Goal: Complete application form

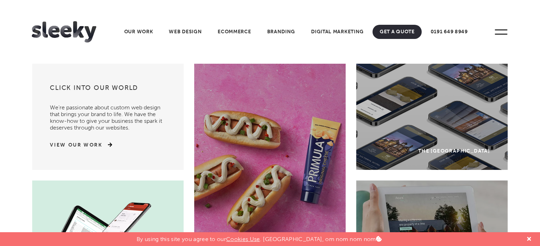
scroll to position [3, 0]
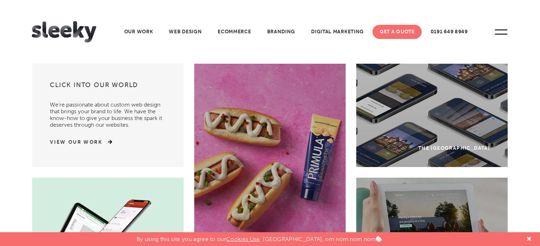
click at [406, 36] on link "Get A Quote" at bounding box center [396, 32] width 49 height 14
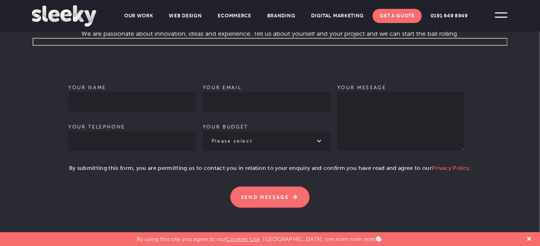
scroll to position [460, 0]
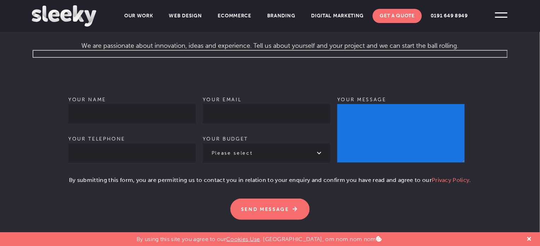
click at [349, 110] on textarea "Your message" at bounding box center [400, 133] width 127 height 58
paste textarea "[EMAIL_ADDRESS][DOMAIN_NAME]"
type textarea "[EMAIL_ADDRESS][DOMAIN_NAME]"
click at [369, 140] on textarea "[EMAIL_ADDRESS][DOMAIN_NAME]" at bounding box center [400, 133] width 127 height 58
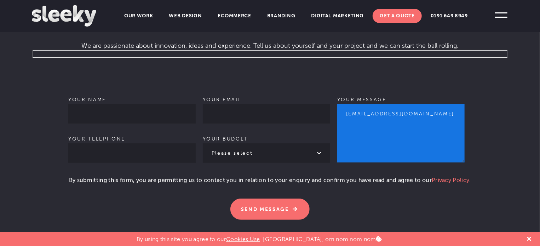
click at [369, 140] on textarea "[EMAIL_ADDRESS][DOMAIN_NAME]" at bounding box center [400, 133] width 127 height 58
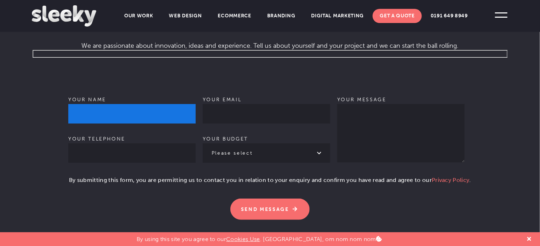
click at [113, 104] on input "Your name" at bounding box center [131, 113] width 127 height 19
type input "[PERSON_NAME]"
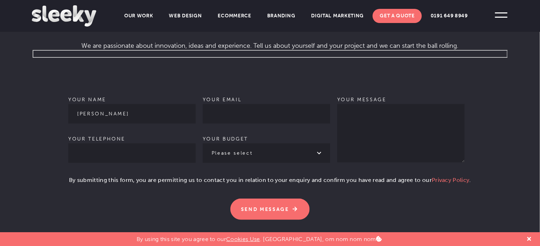
type input "09933406998"
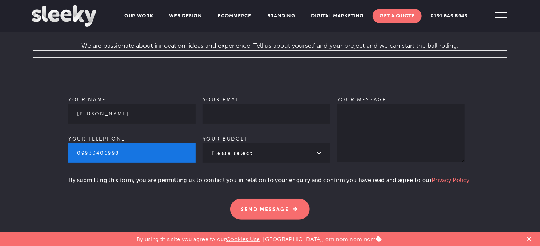
type input "[PERSON_NAME][EMAIL_ADDRESS][DOMAIN_NAME]"
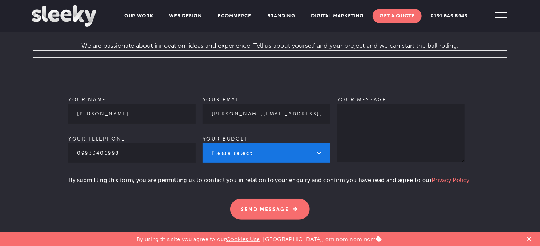
click at [236, 143] on select "Please select £1k - £2k £2k - £3k £3k - £4k £4k - £5k £5k - £10k More than £10k" at bounding box center [266, 152] width 127 height 19
select select "£1k - £2k"
click at [203, 143] on select "Please select £1k - £2k £2k - £3k £3k - £4k £4k - £5k £5k - £10k More than £10k" at bounding box center [266, 152] width 127 height 19
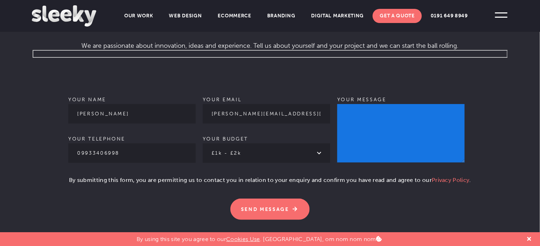
click at [371, 121] on textarea "Your message" at bounding box center [400, 133] width 127 height 58
paste textarea "Hi, Are you looking for a vendor who can handle your Link Building? Then here I…"
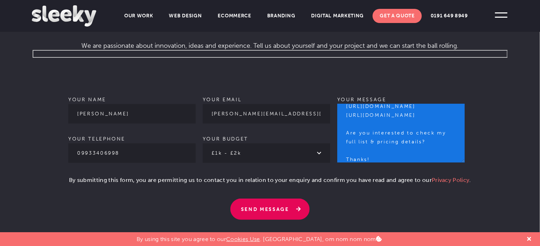
type textarea "Hi, Are you looking for a vendor who can handle your Link Building? Then here I…"
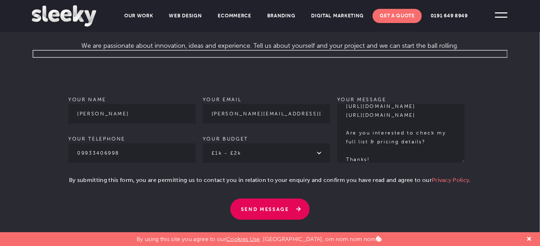
click at [260, 202] on input "Send Message" at bounding box center [269, 208] width 79 height 21
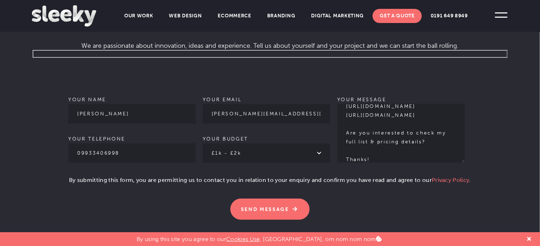
click at [68, 169] on form "Your name [PERSON_NAME] Your telephone [PHONE_NUMBER] Your email [PERSON_NAME][…" at bounding box center [270, 135] width 476 height 170
click at [63, 167] on form "Your name [PERSON_NAME] Your telephone [PHONE_NUMBER] Your email [PERSON_NAME][…" at bounding box center [270, 135] width 476 height 170
click at [109, 164] on div "Your name [PERSON_NAME] Your telephone [PHONE_NUMBER] Your email [PERSON_NAME][…" at bounding box center [269, 139] width 403 height 162
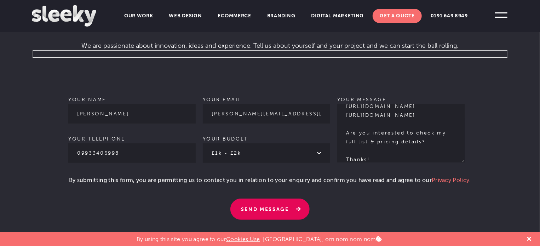
click at [260, 198] on input "Send Message" at bounding box center [269, 208] width 79 height 21
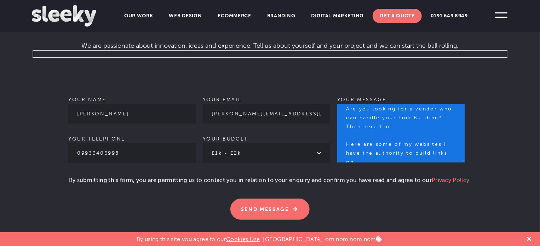
scroll to position [0, 0]
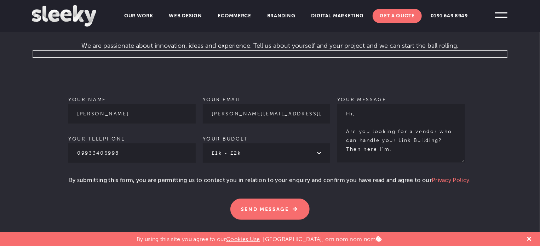
click at [45, 170] on form "Your name [PERSON_NAME] Your telephone [PHONE_NUMBER] Your email [PERSON_NAME][…" at bounding box center [270, 135] width 476 height 170
click at [57, 166] on form "Your name [PERSON_NAME] Your telephone [PHONE_NUMBER] Your email [PERSON_NAME][…" at bounding box center [270, 135] width 476 height 170
click at [74, 163] on p "Your name [PERSON_NAME] Your telephone [PHONE_NUMBER]" at bounding box center [131, 129] width 127 height 87
click at [66, 171] on form "Your name [PERSON_NAME] Your telephone [PHONE_NUMBER] Your email [PERSON_NAME][…" at bounding box center [270, 135] width 476 height 170
click at [65, 173] on form "Your name [PERSON_NAME] Your telephone [PHONE_NUMBER] Your email [PERSON_NAME][…" at bounding box center [270, 135] width 476 height 170
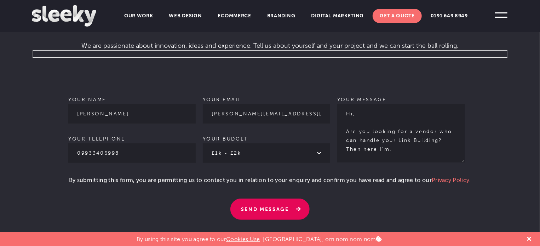
click at [258, 198] on input "Send Message" at bounding box center [269, 208] width 79 height 21
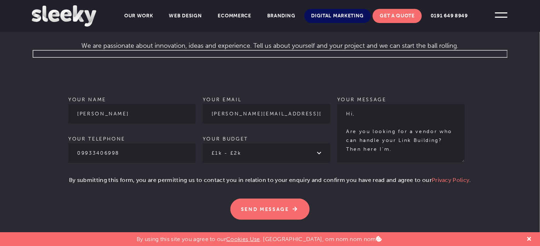
click at [351, 15] on link "Digital Marketing" at bounding box center [337, 16] width 67 height 14
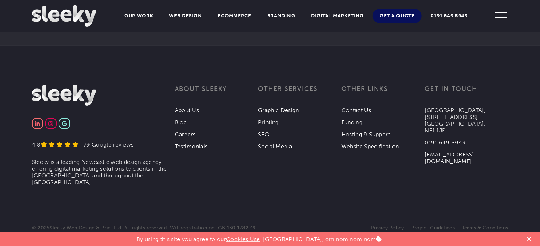
scroll to position [1577, 0]
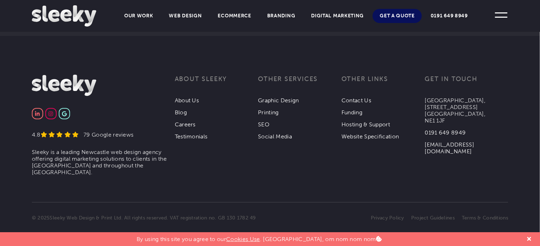
click at [354, 172] on section "4.8 79 Google reviews Sleeky is a leading Newcastle web design agency offering …" at bounding box center [270, 132] width 540 height 115
